Goal: Information Seeking & Learning: Learn about a topic

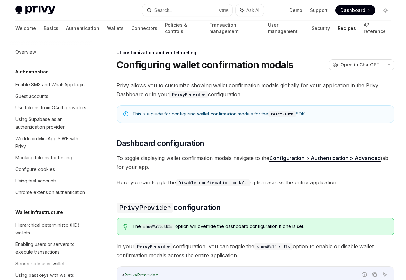
scroll to position [281, 0]
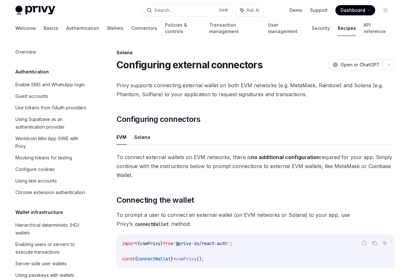
scroll to position [1027, 0]
